Goal: Task Accomplishment & Management: Use online tool/utility

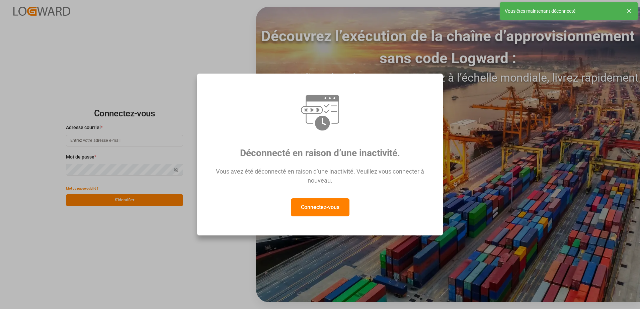
type input "[EMAIL_ADDRESS][DOMAIN_NAME]"
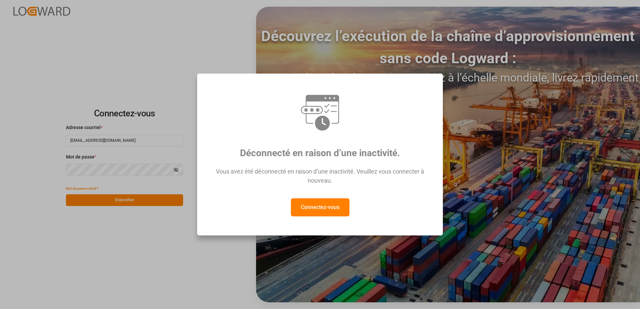
click at [248, 298] on div "Déconnecté en raison d’une inactivité. Vous avez été déconnecté en raison d’une…" at bounding box center [320, 154] width 640 height 309
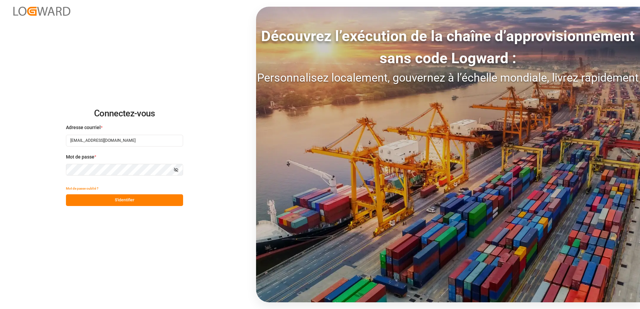
click at [244, 244] on div "Connectez-vous Adresse courriel * [EMAIL_ADDRESS][DOMAIN_NAME] Mot de passe * A…" at bounding box center [320, 154] width 640 height 309
click at [104, 199] on button "S'identifier" at bounding box center [124, 200] width 117 height 12
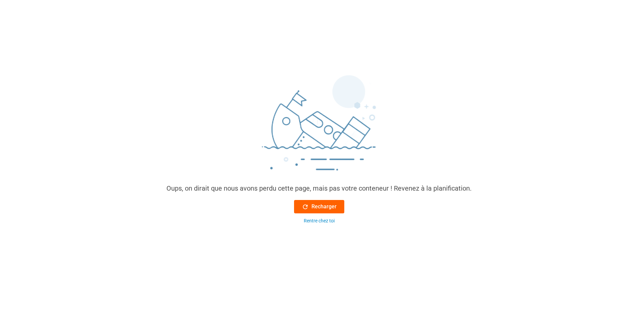
click at [323, 209] on font "Recharger" at bounding box center [323, 207] width 25 height 8
click at [325, 205] on font "Recharger" at bounding box center [323, 207] width 25 height 8
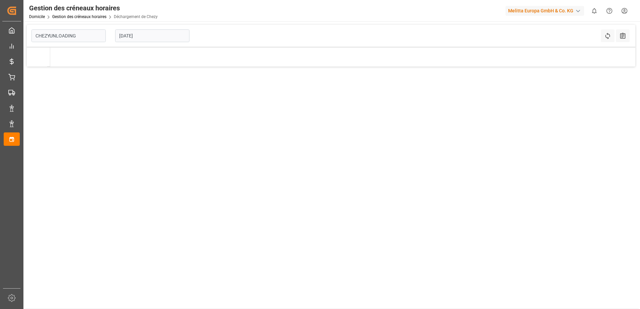
type input "Chezy Unloading"
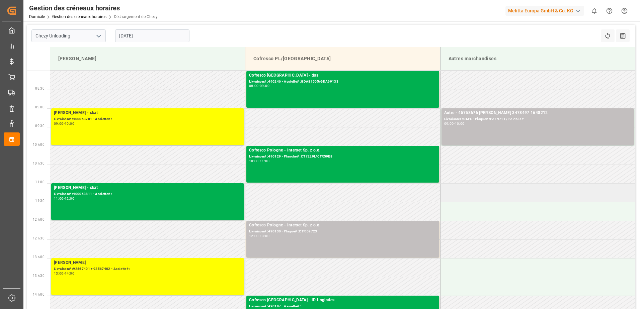
click at [531, 185] on td at bounding box center [537, 192] width 195 height 19
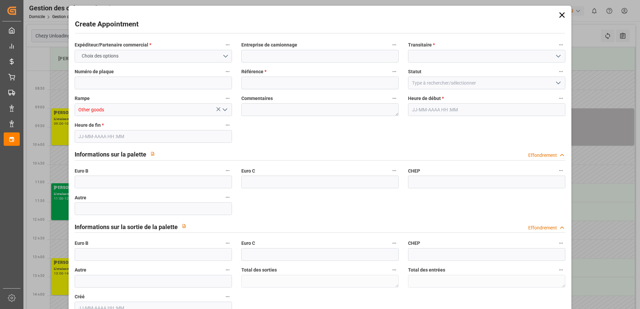
type input "0"
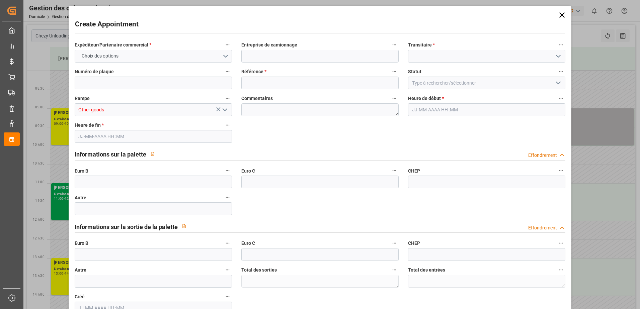
type input "0"
type input "[DATE] 11:00"
type input "[DATE] 12:00"
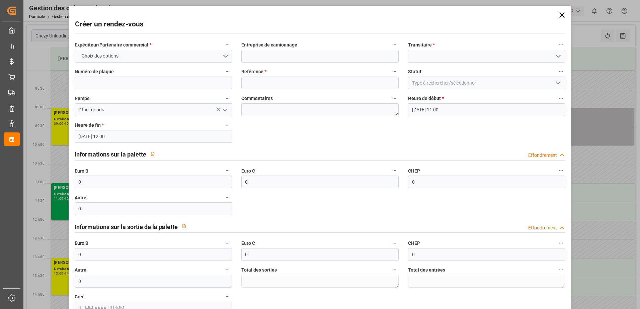
click at [560, 17] on icon at bounding box center [561, 14] width 9 height 9
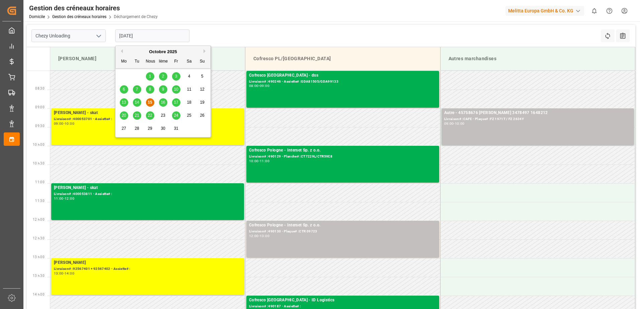
click at [149, 37] on input "[DATE]" at bounding box center [152, 35] width 74 height 13
click at [136, 104] on span "14" at bounding box center [137, 102] width 4 height 5
type input "[DATE]"
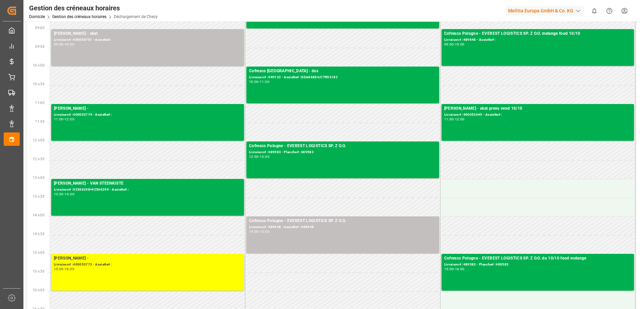
scroll to position [100, 0]
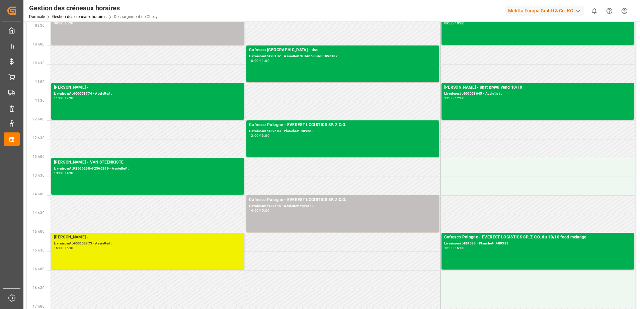
click at [134, 245] on div "Livraison# :400053773 - Assiette# :" at bounding box center [147, 244] width 187 height 6
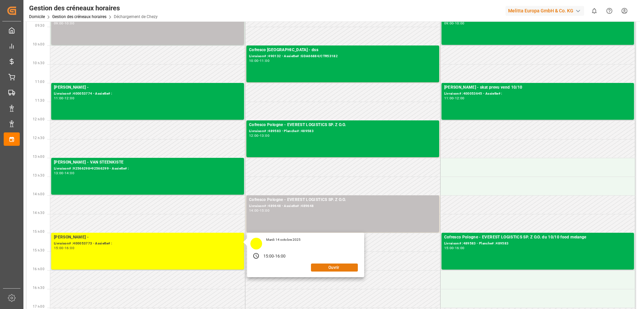
click at [344, 267] on button "Ouvrir" at bounding box center [334, 268] width 47 height 8
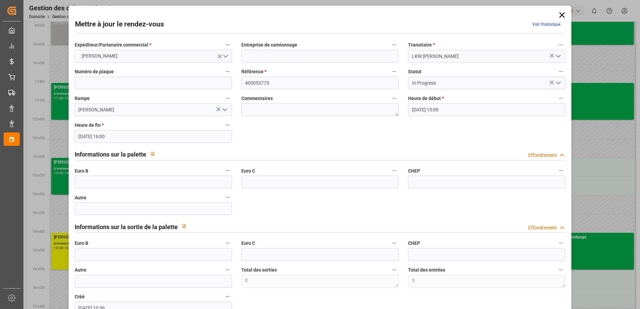
click at [557, 82] on icon "Ouvrir le menu" at bounding box center [558, 83] width 8 height 8
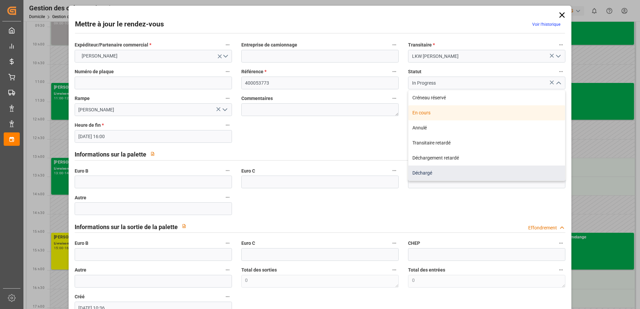
click at [505, 175] on div "Déchargé" at bounding box center [486, 173] width 157 height 15
type input "Unloaded"
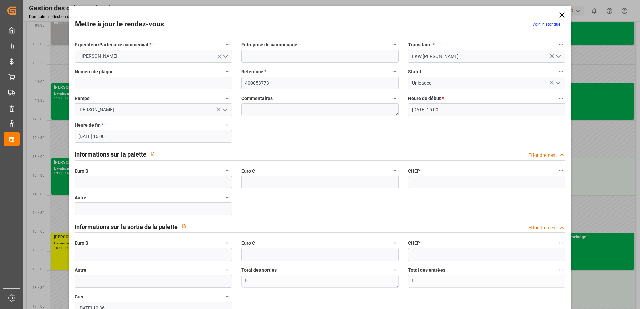
click at [109, 181] on input "text" at bounding box center [153, 182] width 157 height 13
type input "66"
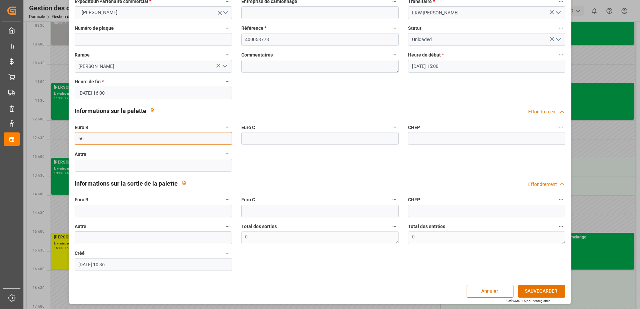
scroll to position [44, 0]
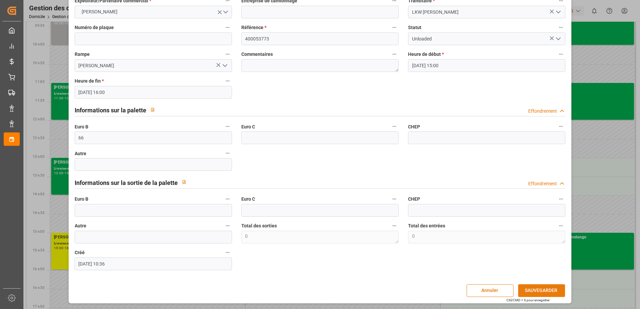
click at [541, 288] on button "SAUVEGARDER" at bounding box center [541, 291] width 47 height 13
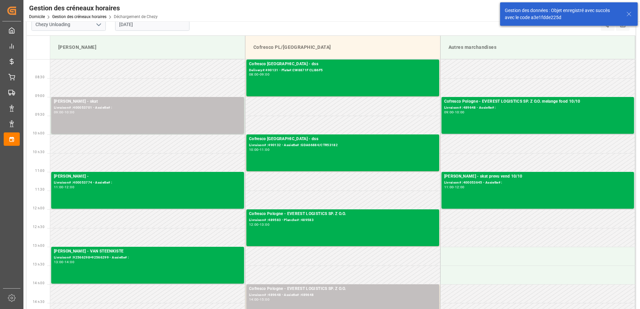
scroll to position [0, 0]
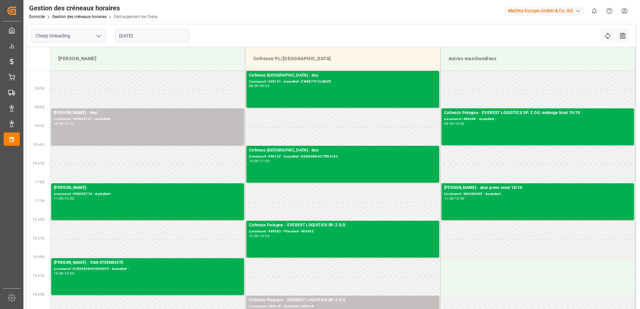
click at [171, 34] on input "[DATE]" at bounding box center [152, 35] width 74 height 13
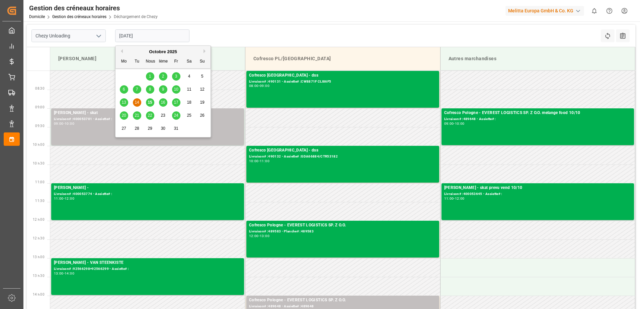
click at [150, 102] on span "15" at bounding box center [150, 102] width 4 height 5
type input "[DATE]"
